Goal: Information Seeking & Learning: Learn about a topic

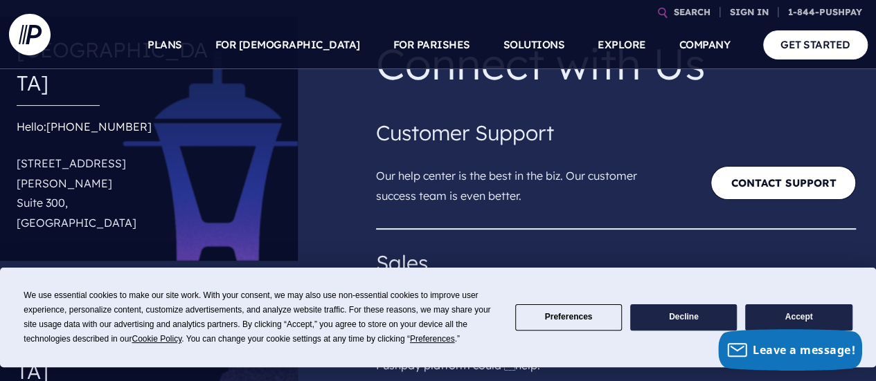
scroll to position [111, 0]
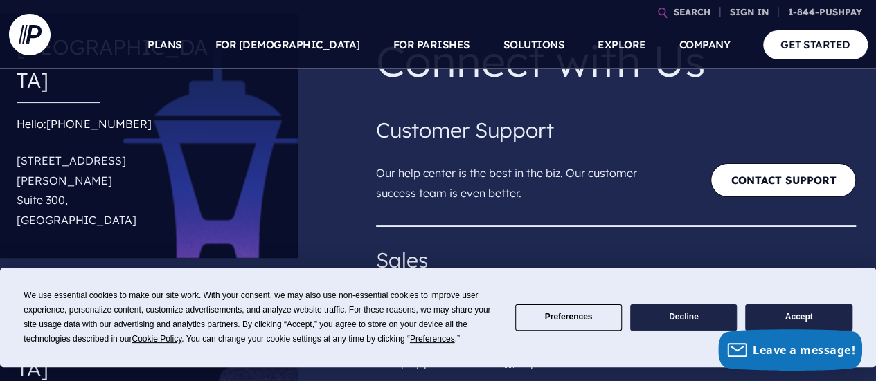
click at [783, 315] on button "Accept" at bounding box center [798, 318] width 107 height 27
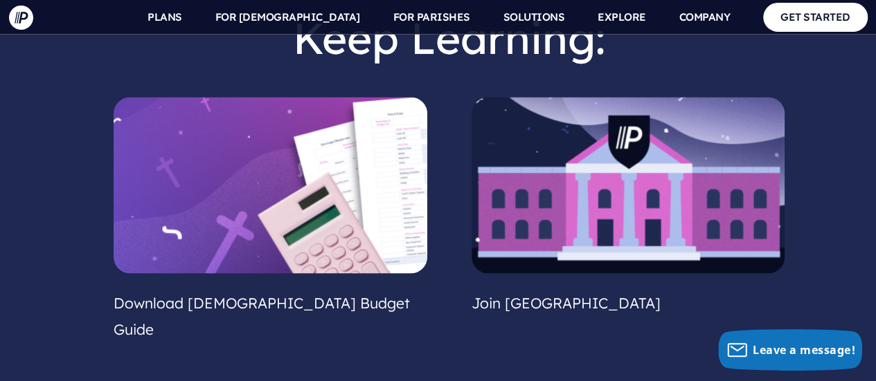
scroll to position [1181, 0]
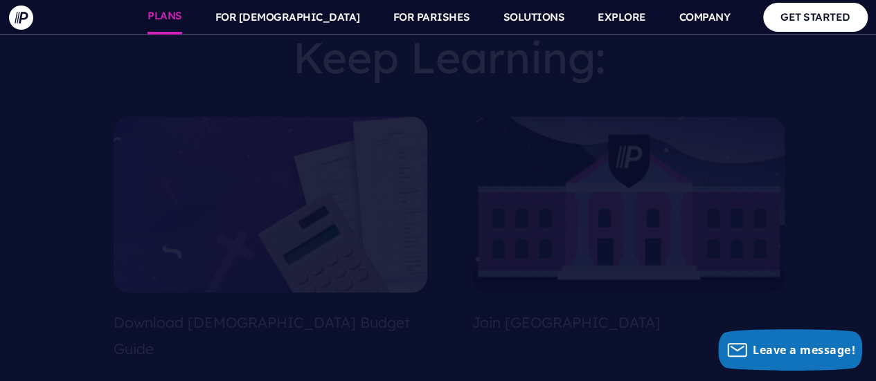
click at [182, 15] on link "PLANS" at bounding box center [164, 17] width 35 height 35
